Goal: Task Accomplishment & Management: Manage account settings

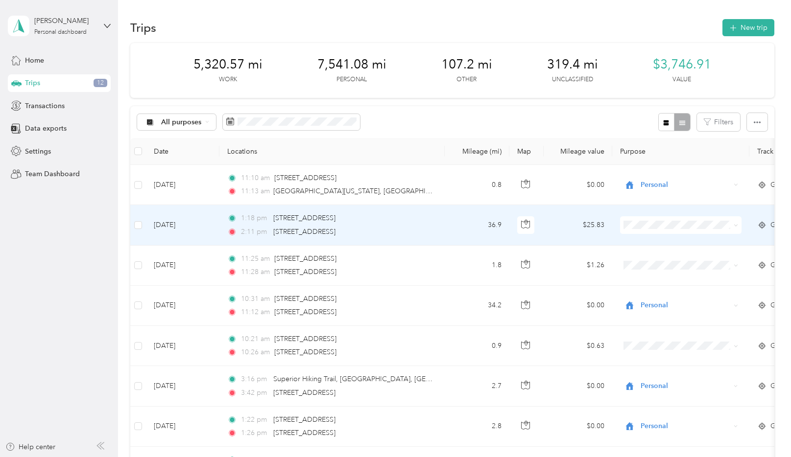
click at [664, 266] on ol "Work Personal Event Planner Consultant Other Charity Medical Moving Commute" at bounding box center [680, 300] width 121 height 137
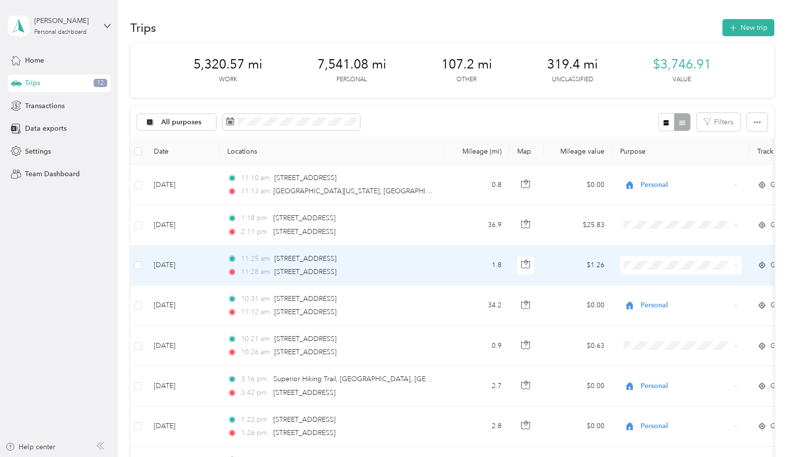
click at [656, 301] on span "Personal" at bounding box center [689, 301] width 91 height 10
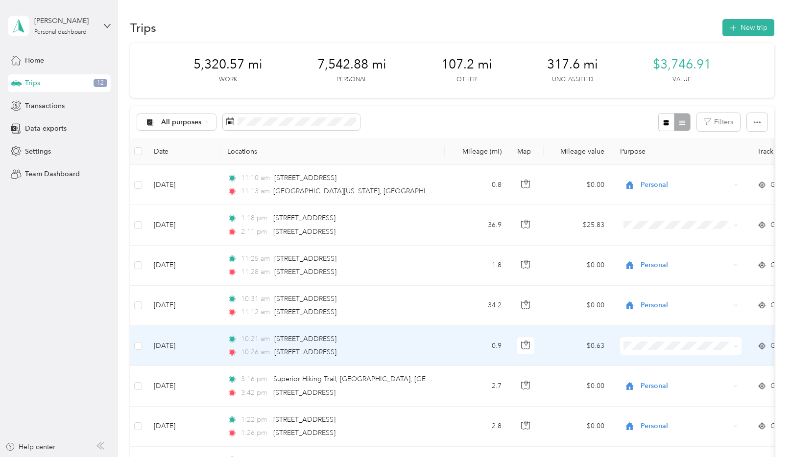
click at [657, 355] on td at bounding box center [680, 346] width 137 height 40
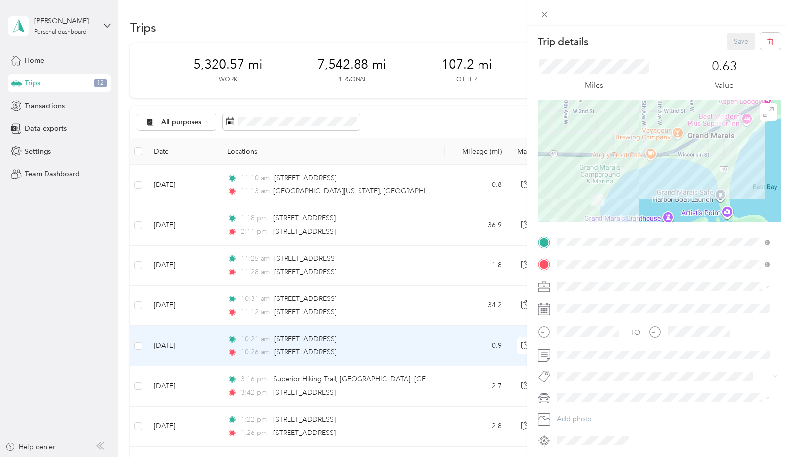
click at [427, 23] on div "Trip details Save This trip cannot be edited because it is either under review,…" at bounding box center [395, 228] width 791 height 457
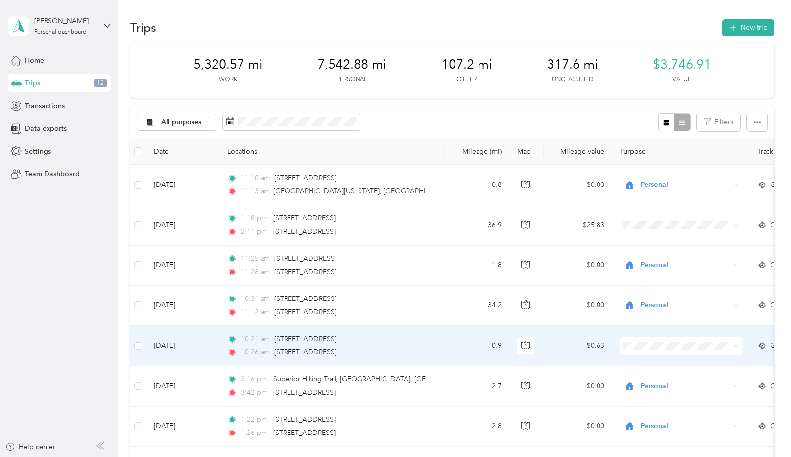
click at [670, 228] on span "Personal" at bounding box center [689, 224] width 91 height 10
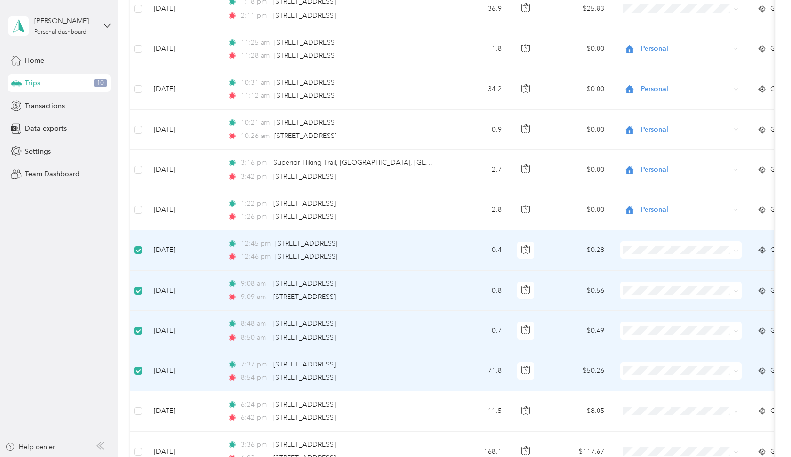
scroll to position [266, 0]
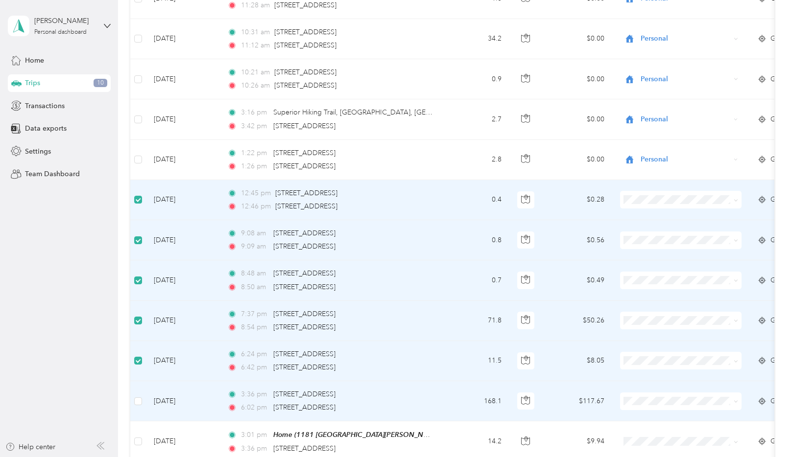
click at [133, 400] on td at bounding box center [138, 402] width 16 height 40
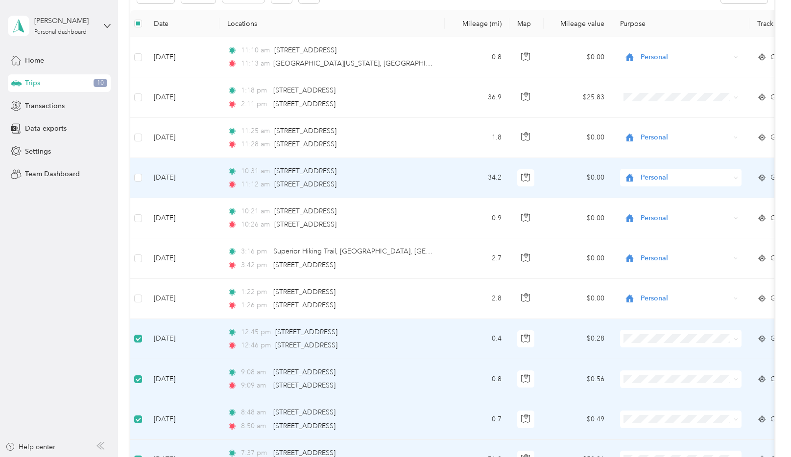
scroll to position [0, 0]
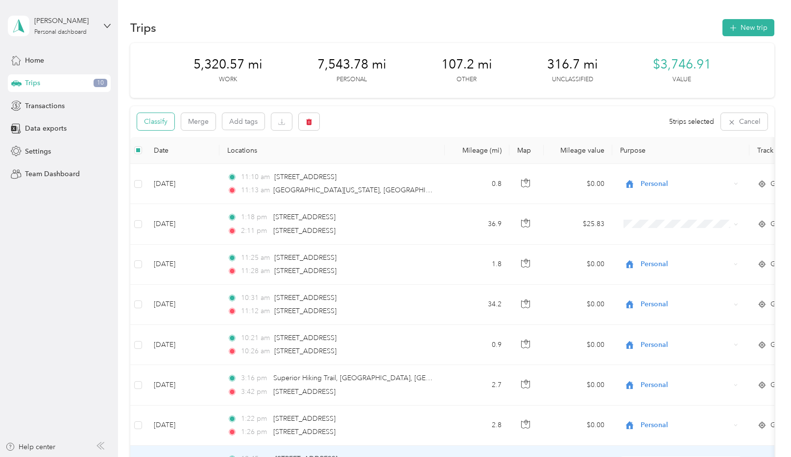
click at [161, 123] on button "Classify" at bounding box center [155, 121] width 37 height 17
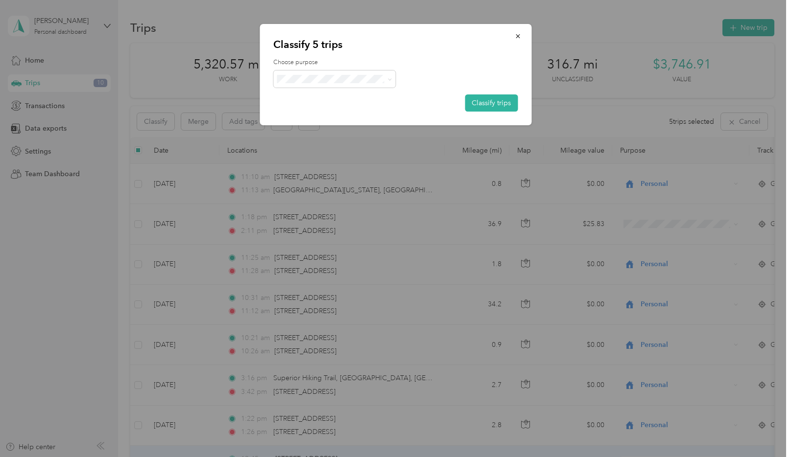
click at [338, 109] on span "Personal" at bounding box center [343, 113] width 91 height 10
click at [489, 103] on button "Classify trips" at bounding box center [491, 103] width 53 height 17
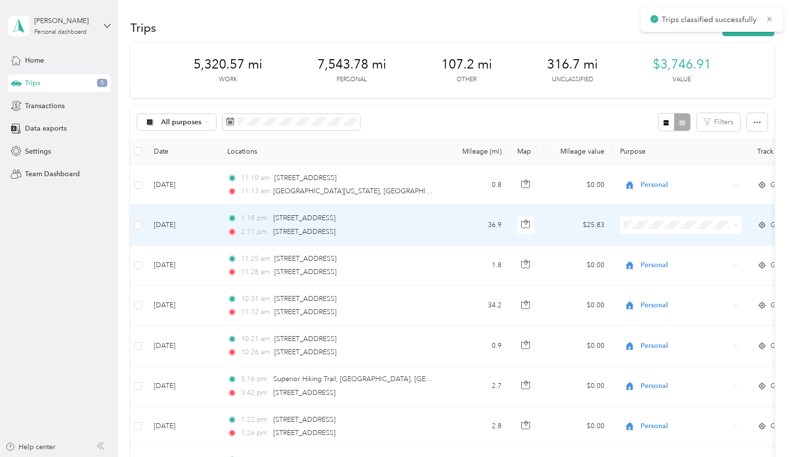
click at [652, 257] on span "Personal" at bounding box center [689, 261] width 91 height 10
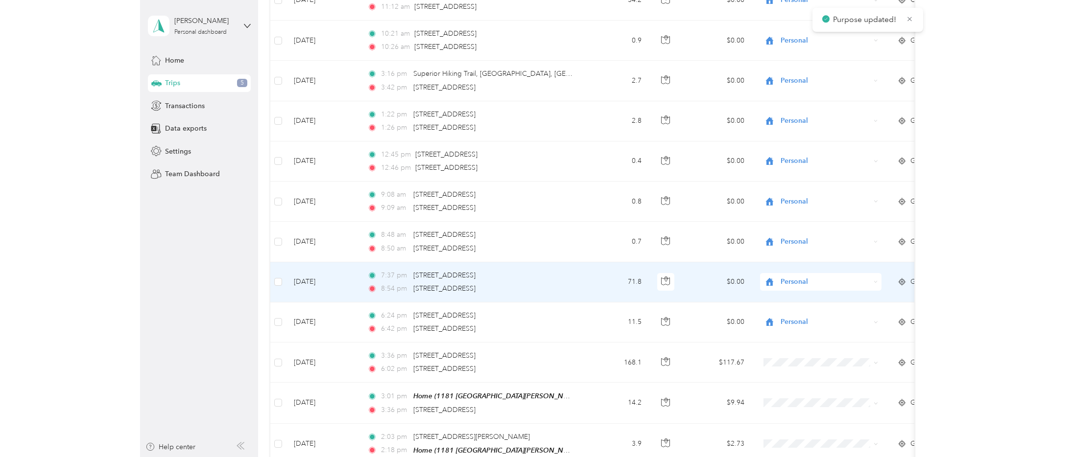
scroll to position [402, 0]
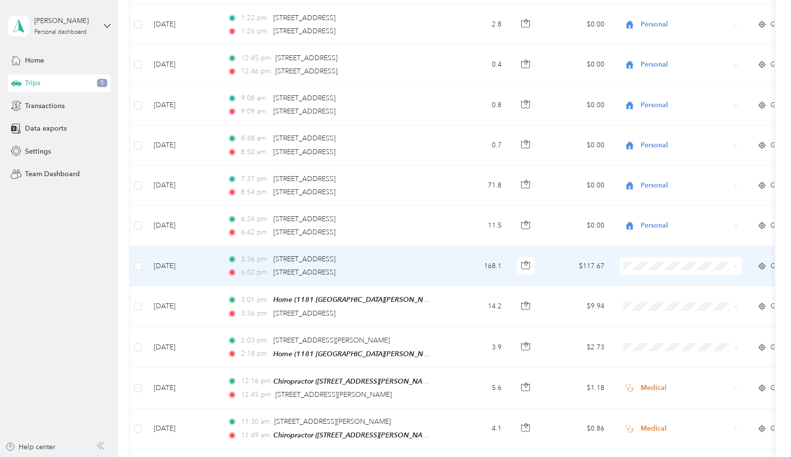
click at [653, 299] on span "Personal" at bounding box center [689, 298] width 91 height 10
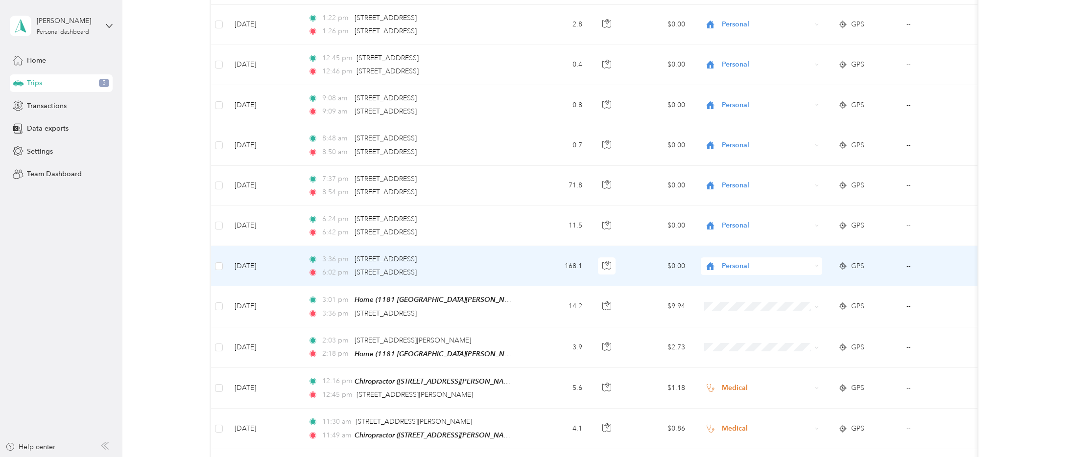
scroll to position [0, 0]
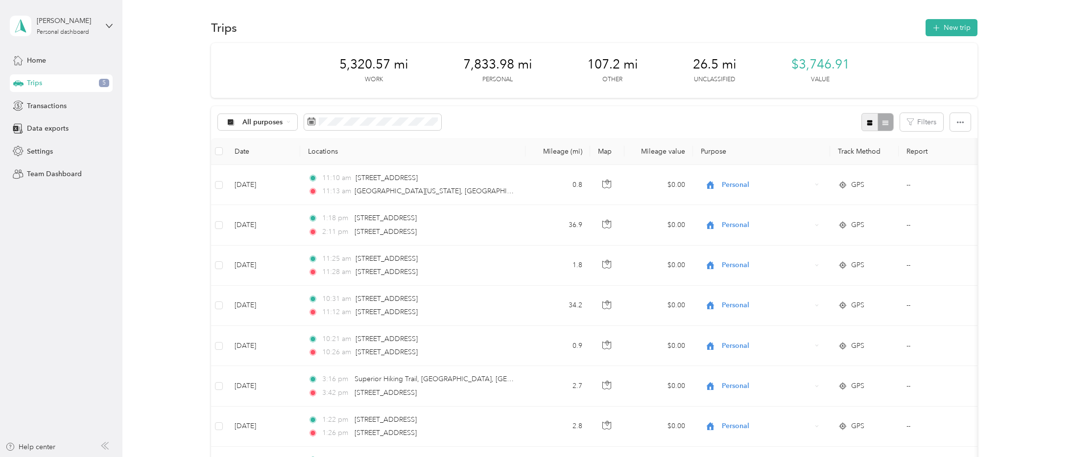
click at [791, 122] on icon "button" at bounding box center [869, 122] width 5 height 5
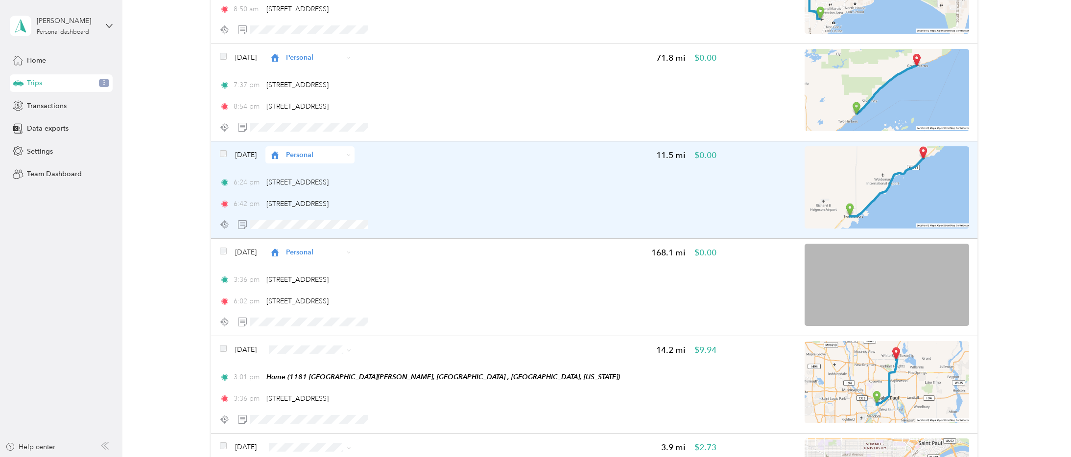
scroll to position [1166, 0]
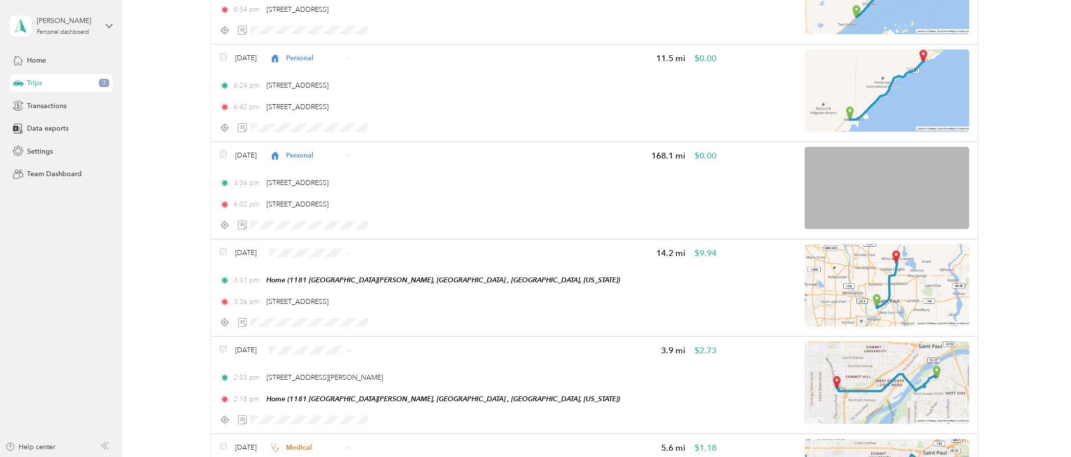
click at [330, 289] on li "Personal" at bounding box center [329, 288] width 89 height 17
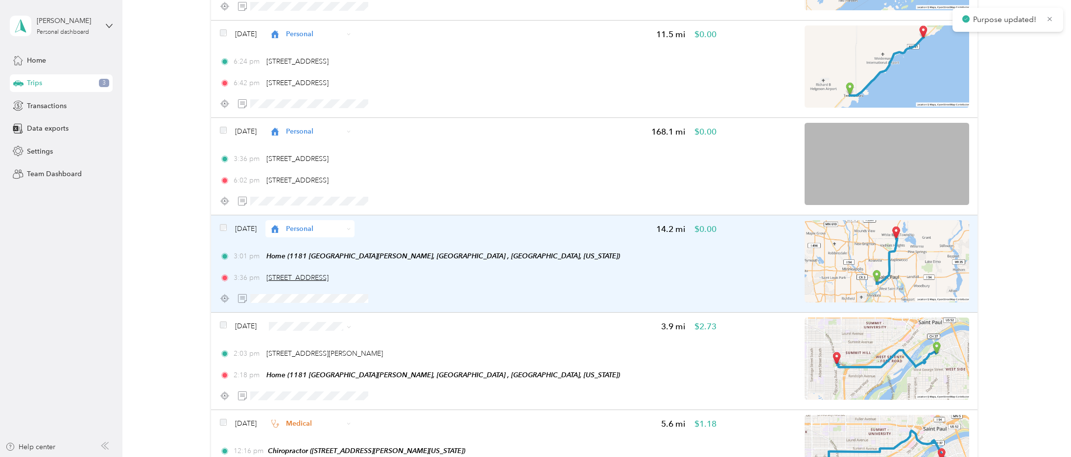
scroll to position [1201, 0]
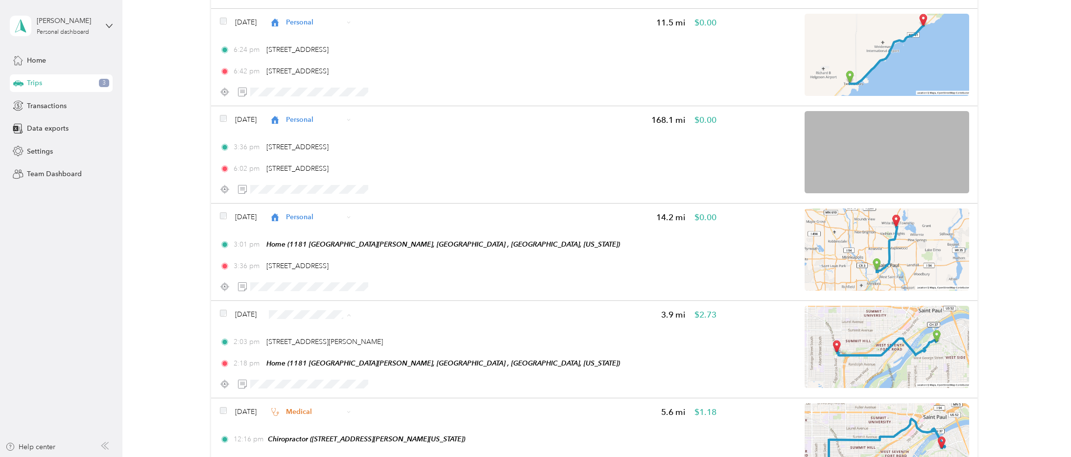
click at [333, 277] on span "Medical" at bounding box center [339, 279] width 58 height 10
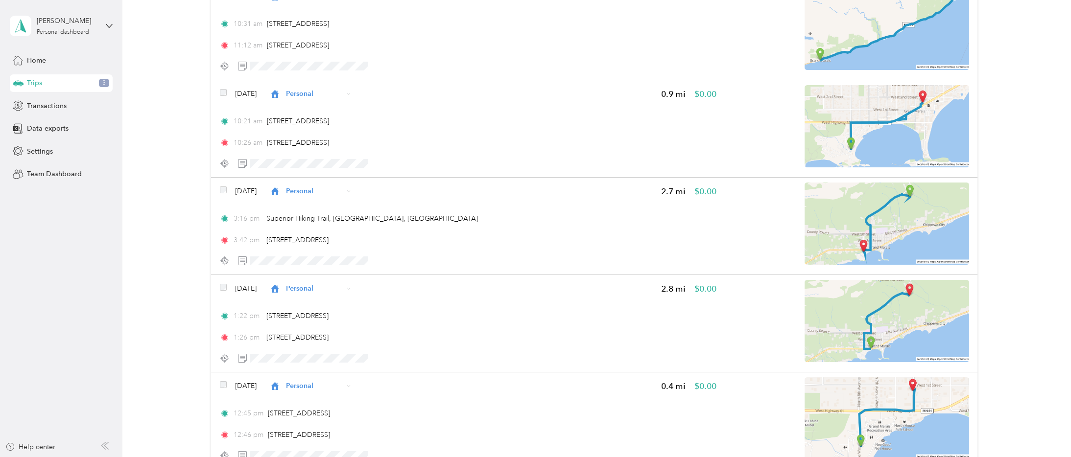
scroll to position [0, 0]
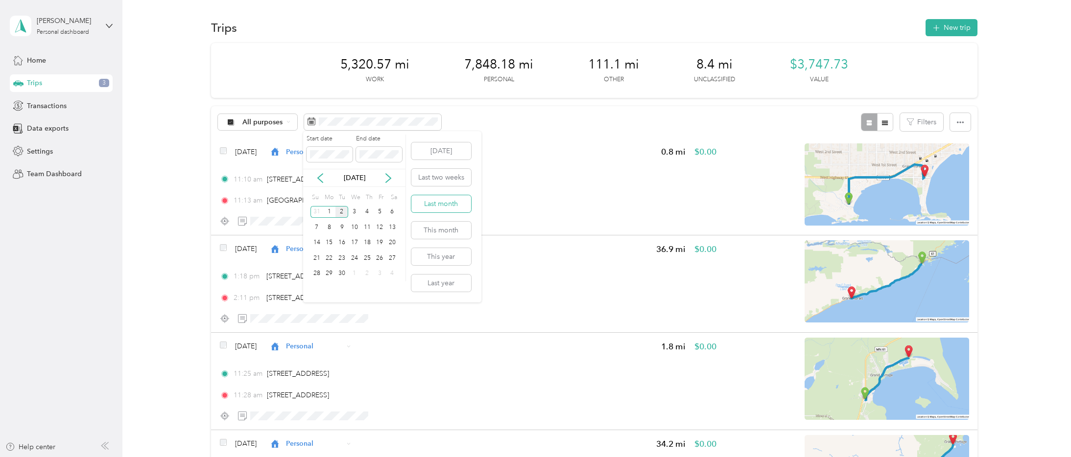
click at [442, 207] on button "Last month" at bounding box center [441, 203] width 60 height 17
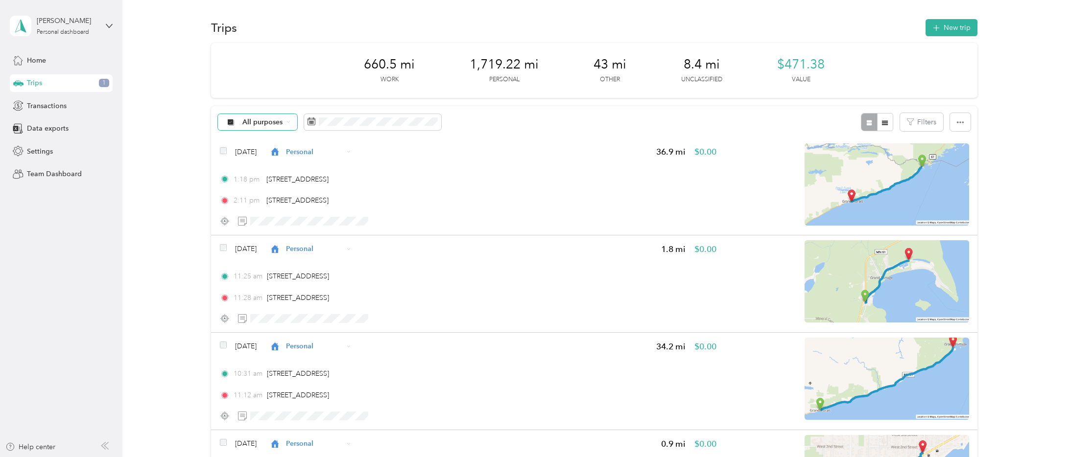
click at [250, 114] on div "All purposes" at bounding box center [257, 122] width 79 height 17
click at [268, 220] on span "Consultant" at bounding box center [266, 225] width 48 height 10
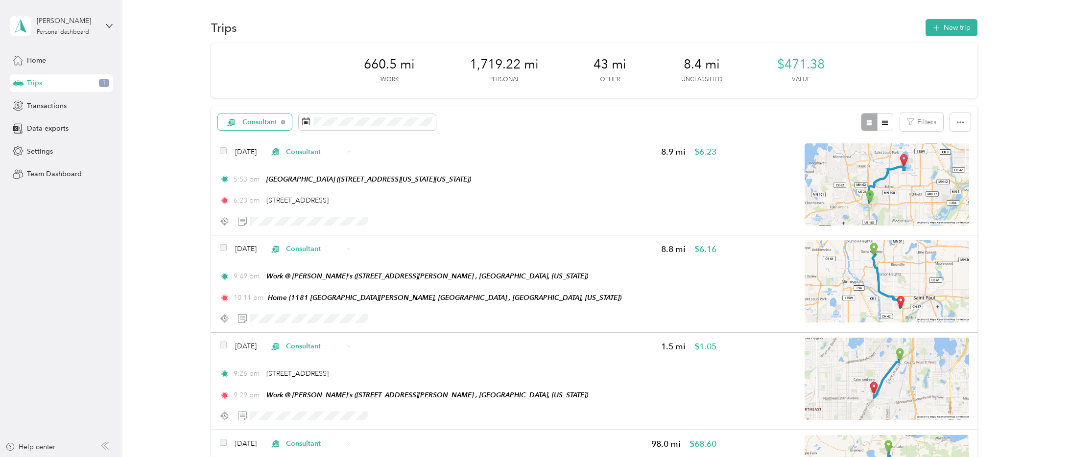
click at [237, 120] on span "Consultant" at bounding box center [251, 123] width 52 height 8
click at [255, 151] on li "Unclassified" at bounding box center [257, 156] width 78 height 17
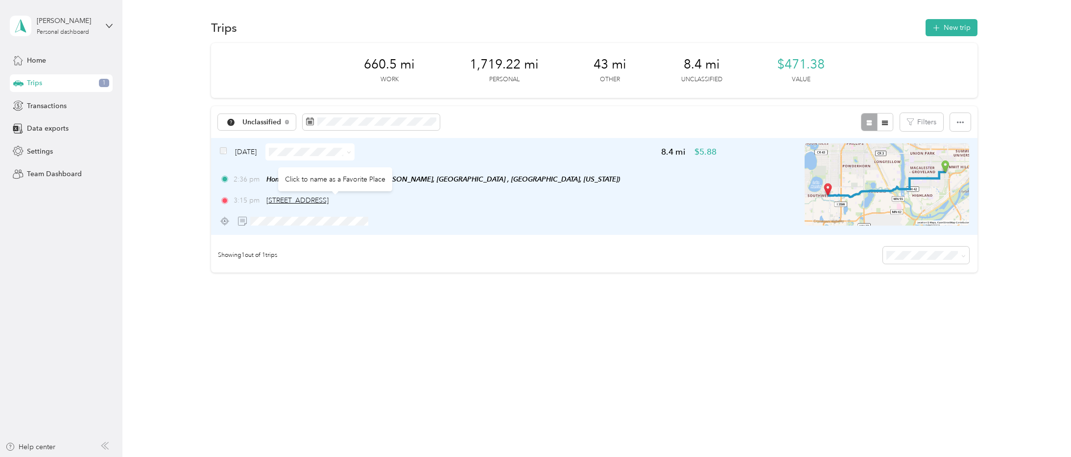
click at [321, 200] on span "[STREET_ADDRESS]" at bounding box center [297, 200] width 62 height 8
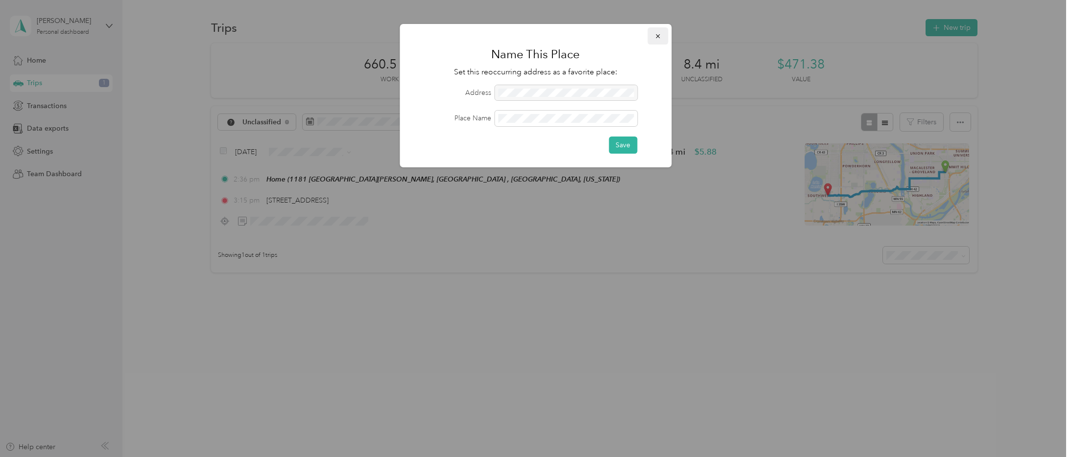
click at [664, 34] on button "button" at bounding box center [657, 35] width 21 height 17
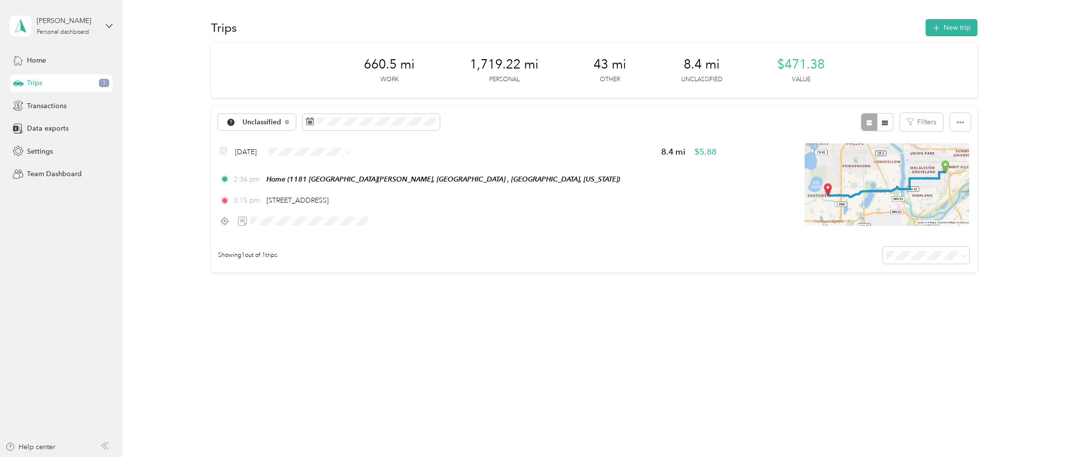
click at [321, 188] on span "Personal" at bounding box center [339, 187] width 58 height 10
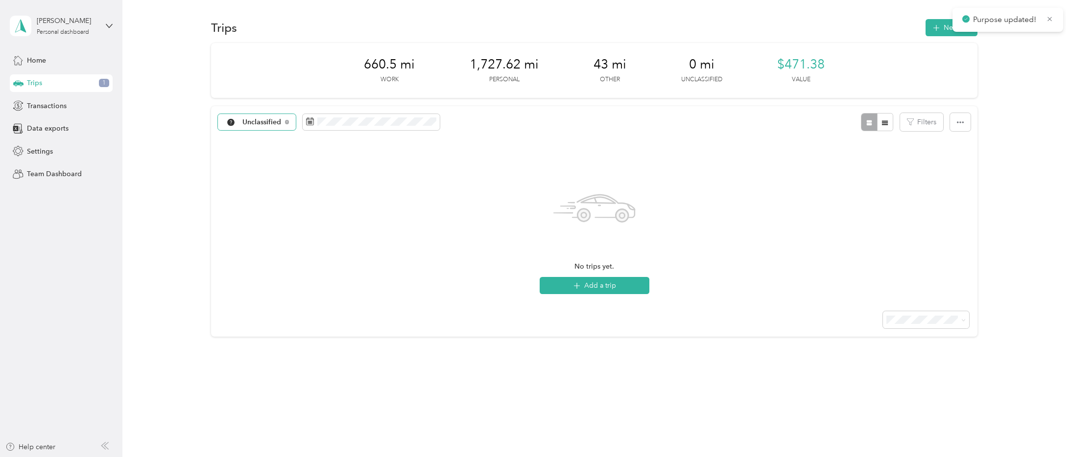
click at [262, 124] on span "Unclassified" at bounding box center [261, 122] width 39 height 7
click at [265, 224] on span "Consultant" at bounding box center [267, 225] width 51 height 10
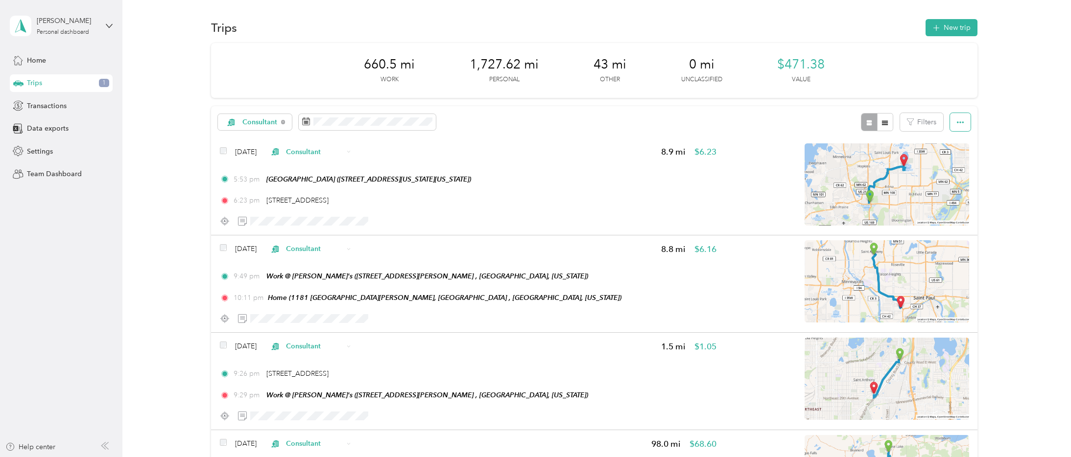
click at [791, 123] on button "button" at bounding box center [960, 122] width 21 height 18
click at [791, 159] on span "Export" at bounding box center [944, 158] width 21 height 8
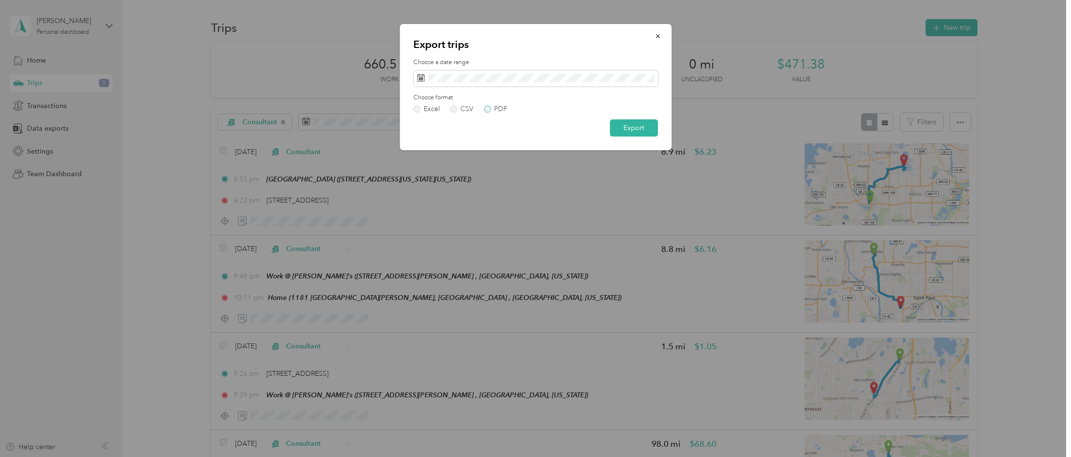
click at [493, 109] on label "PDF" at bounding box center [496, 109] width 24 height 7
click at [650, 129] on button "Export" at bounding box center [634, 128] width 48 height 17
